Goal: Register for event/course

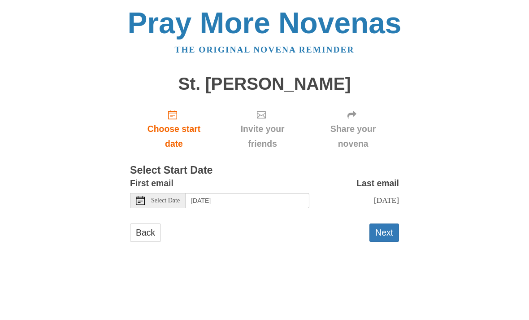
click at [147, 199] on div "Select Date" at bounding box center [158, 200] width 56 height 15
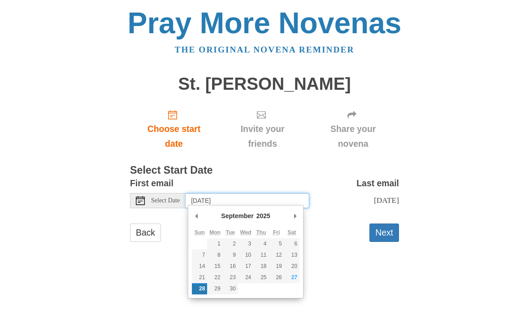
type input "[DATE]"
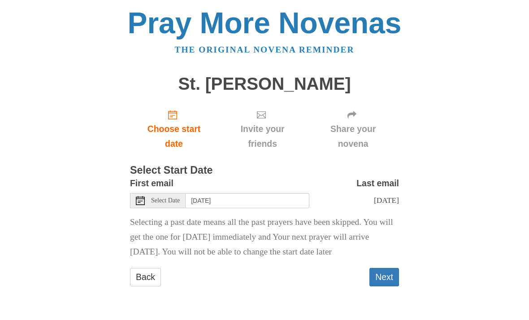
click at [388, 272] on button "Next" at bounding box center [385, 277] width 30 height 18
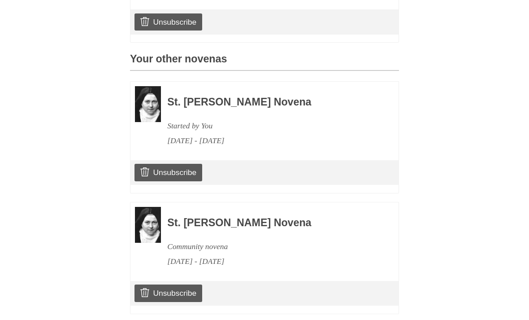
scroll to position [359, 0]
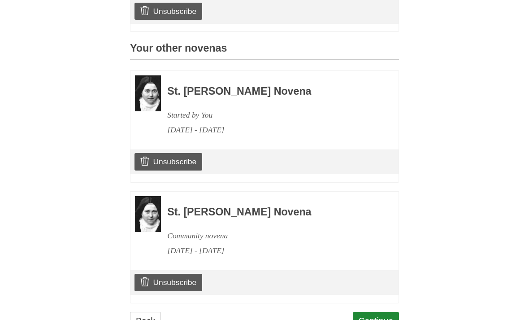
click at [388, 315] on link "Continue" at bounding box center [376, 321] width 47 height 18
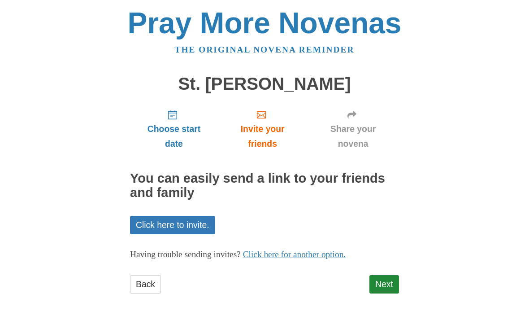
click at [394, 278] on link "Next" at bounding box center [385, 284] width 30 height 18
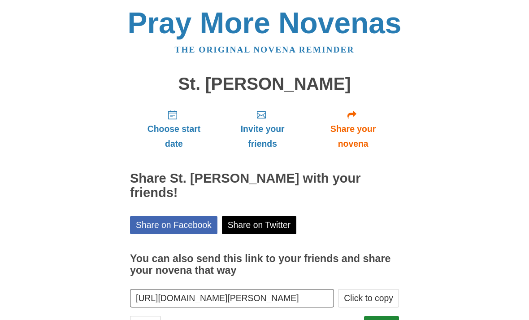
click at [384, 316] on link "Finish" at bounding box center [381, 325] width 35 height 18
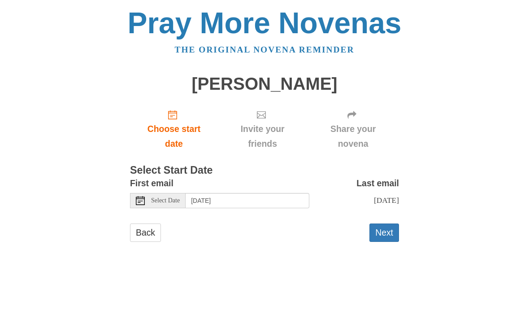
click at [172, 200] on span "Select Date" at bounding box center [165, 200] width 29 height 6
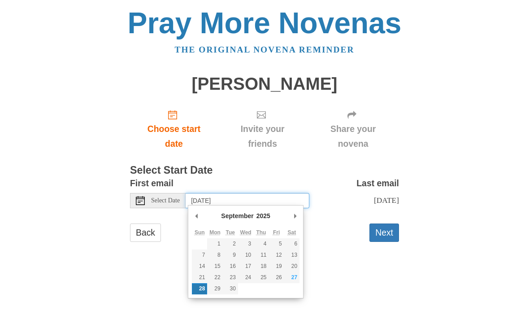
type input "Wednesday, September 24th"
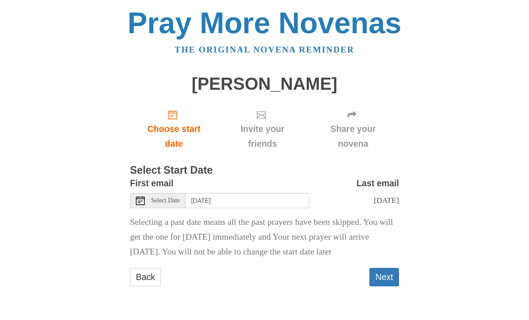
click at [391, 271] on button "Next" at bounding box center [385, 277] width 30 height 18
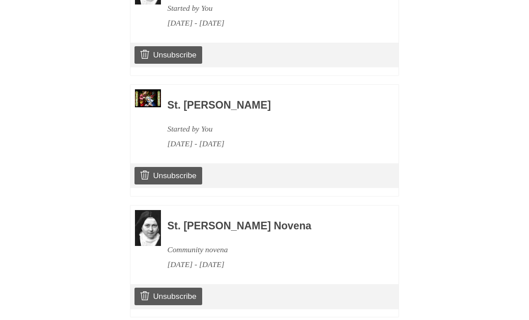
scroll to position [478, 0]
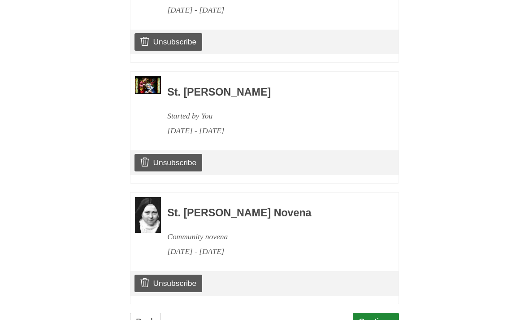
click at [385, 313] on link "Continue" at bounding box center [376, 322] width 47 height 18
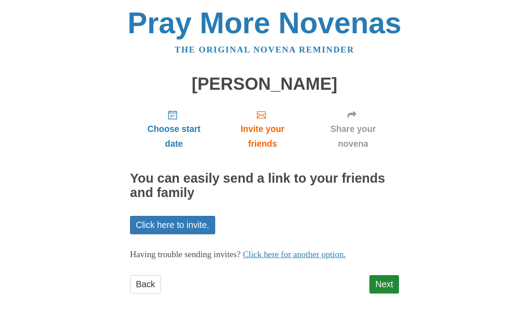
click at [391, 278] on link "Next" at bounding box center [385, 284] width 30 height 18
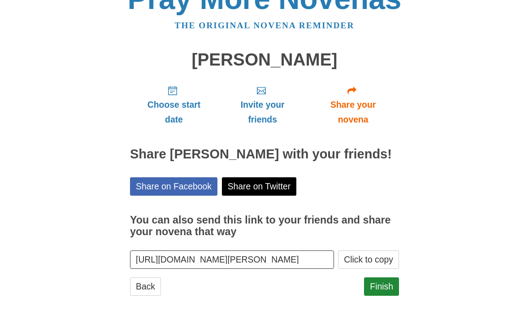
scroll to position [24, 0]
click at [386, 296] on link "Finish" at bounding box center [381, 286] width 35 height 18
